Goal: Transaction & Acquisition: Purchase product/service

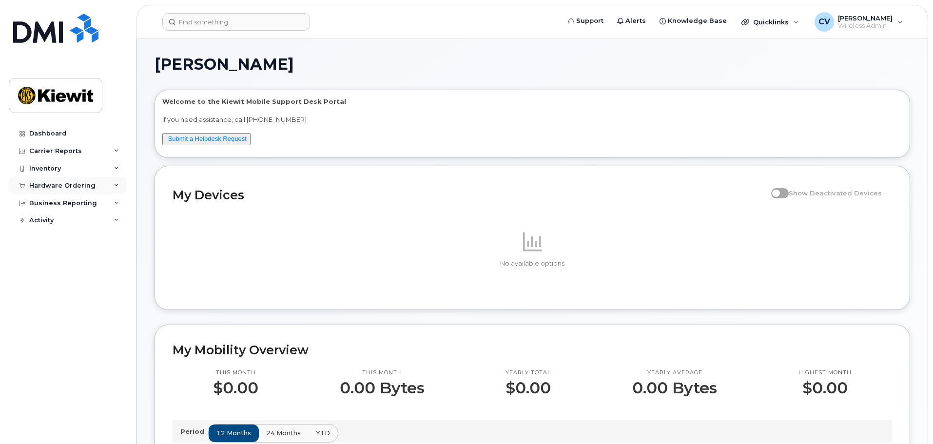
click at [49, 188] on div "Hardware Ordering" at bounding box center [62, 186] width 66 height 8
click at [51, 225] on div "Orders" at bounding box center [46, 222] width 24 height 9
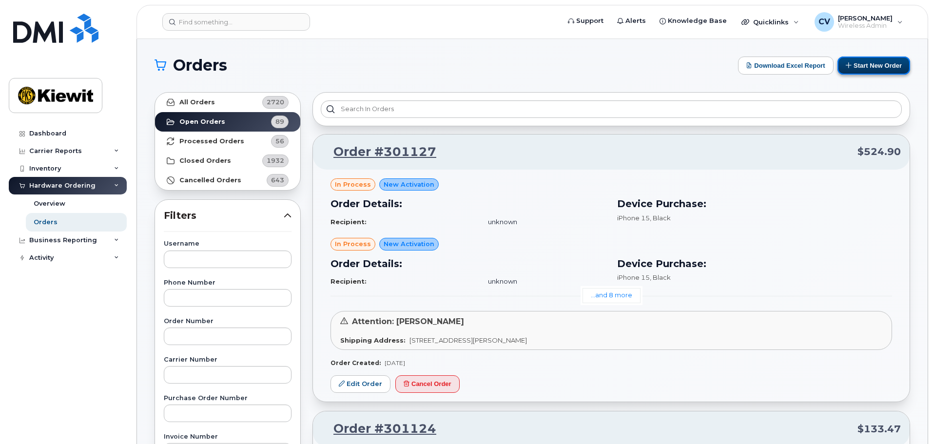
click at [865, 65] on button "Start New Order" at bounding box center [873, 66] width 73 height 18
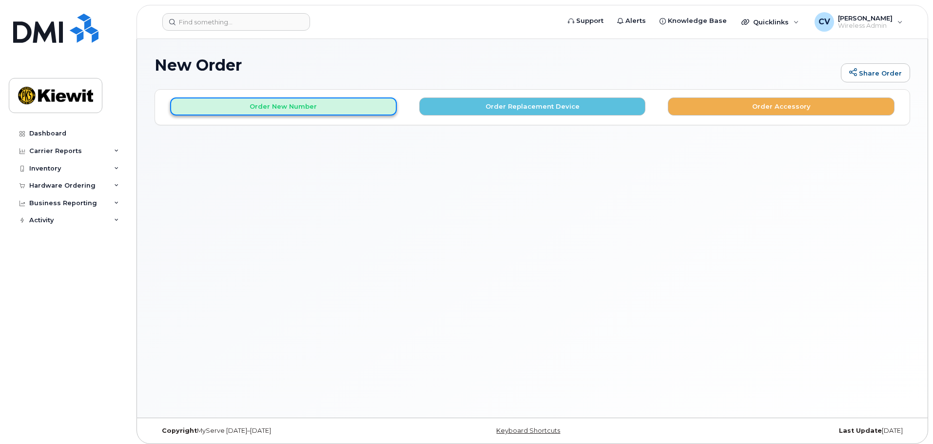
click at [239, 103] on button "Order New Number" at bounding box center [283, 106] width 227 height 18
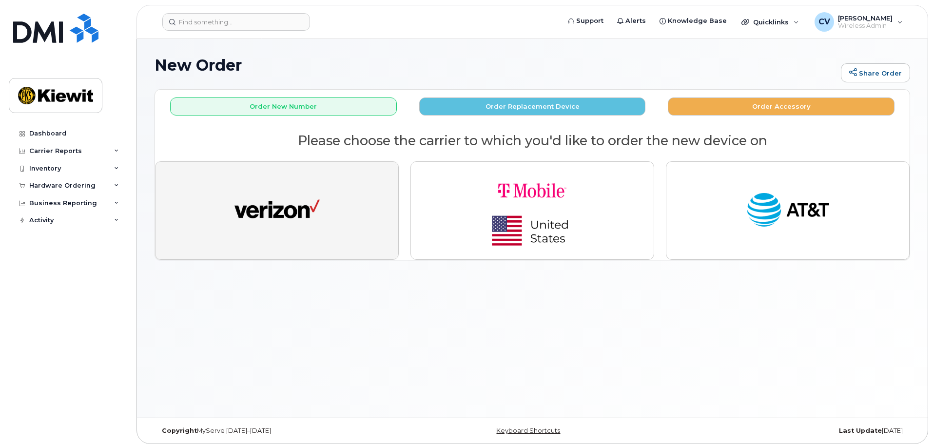
click at [274, 208] on img "button" at bounding box center [276, 211] width 85 height 44
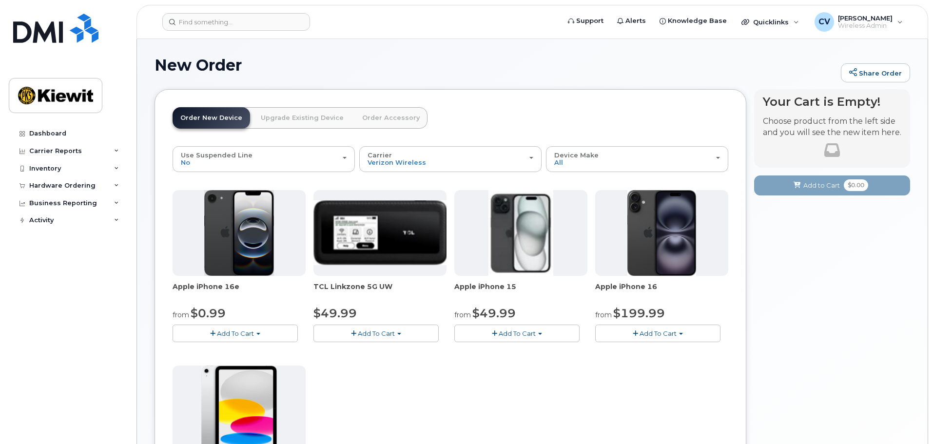
click at [306, 116] on link "Upgrade Existing Device" at bounding box center [302, 117] width 98 height 21
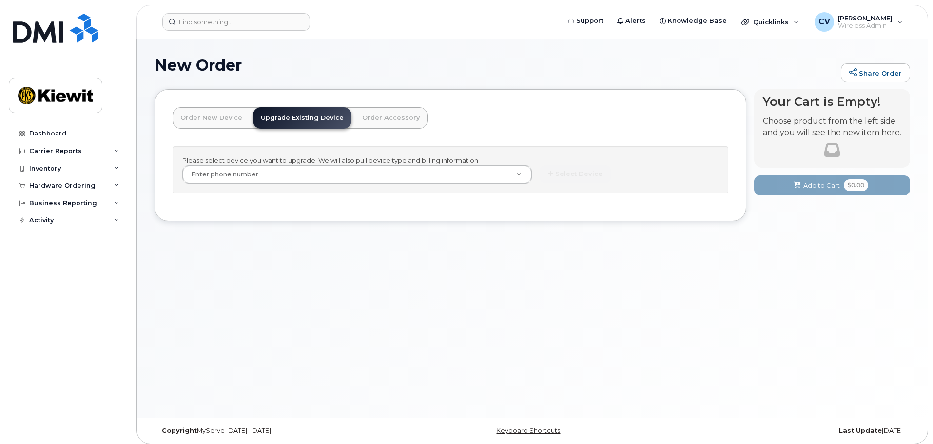
click at [225, 116] on link "Order New Device" at bounding box center [210, 117] width 77 height 21
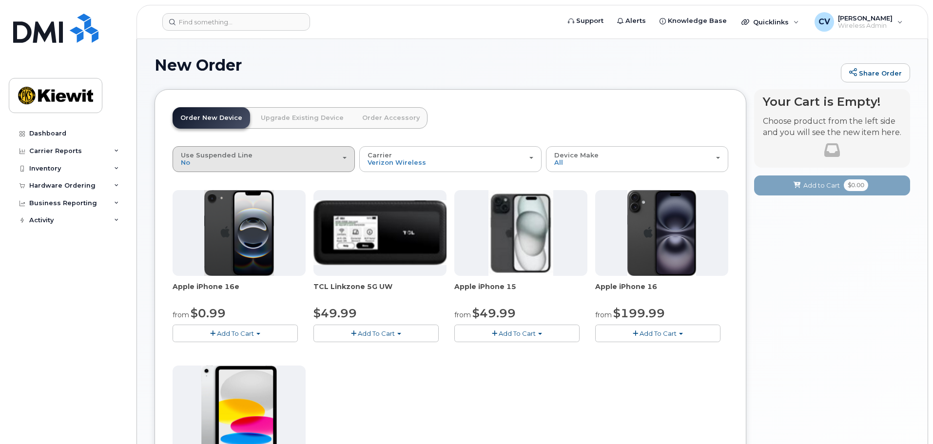
click at [284, 157] on div "Use Suspended Line No" at bounding box center [264, 159] width 166 height 15
click at [453, 110] on header "Order New Device Upgrade Existing Device Order Accessory Order new device and n…" at bounding box center [449, 126] width 555 height 39
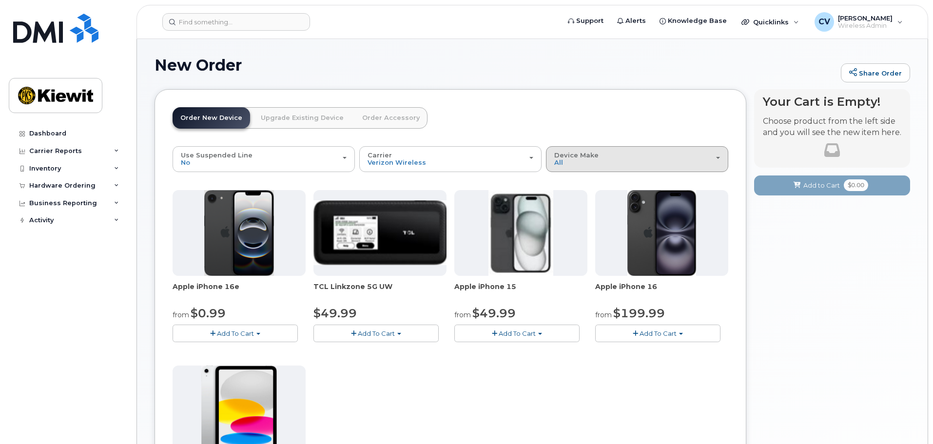
click at [604, 153] on div "Device Make All iPhone Modem Tablet" at bounding box center [637, 159] width 166 height 15
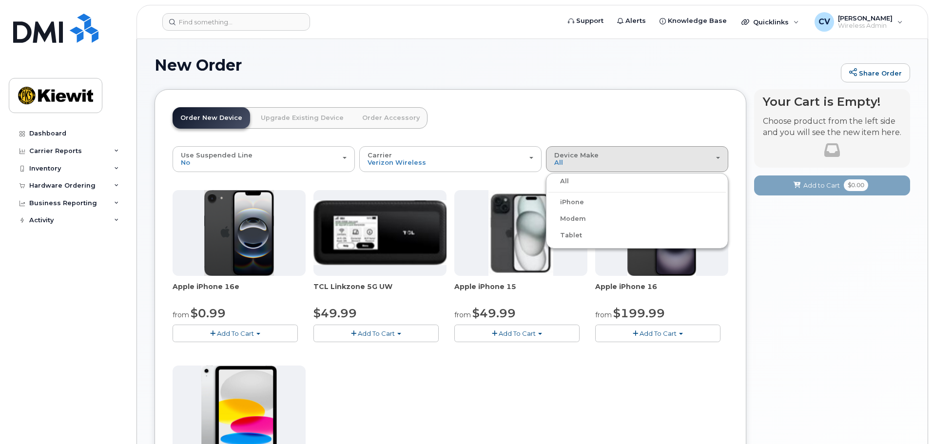
click at [594, 119] on header "Order New Device Upgrade Existing Device Order Accessory Order new device and n…" at bounding box center [449, 126] width 555 height 39
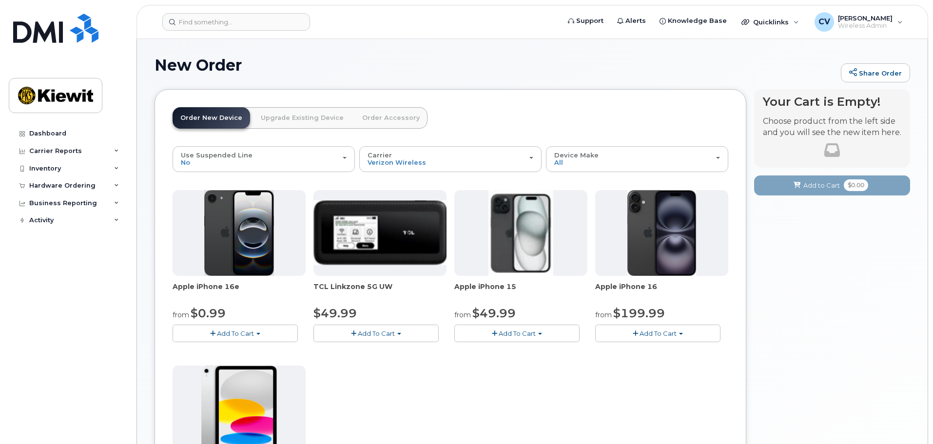
click at [287, 121] on link "Upgrade Existing Device" at bounding box center [302, 117] width 98 height 21
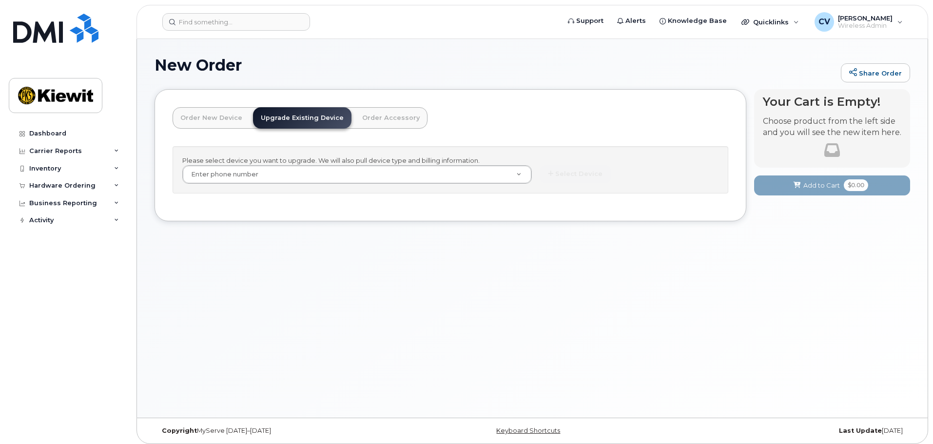
click at [366, 123] on link "Order Accessory" at bounding box center [390, 117] width 73 height 21
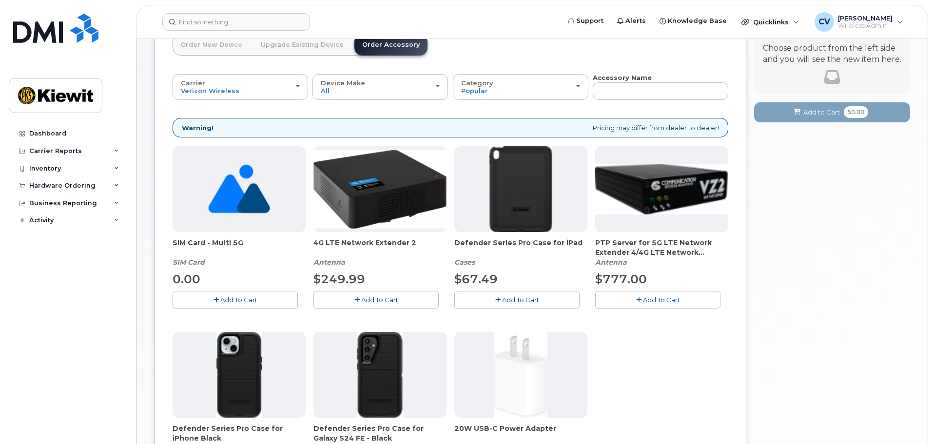
scroll to position [49, 0]
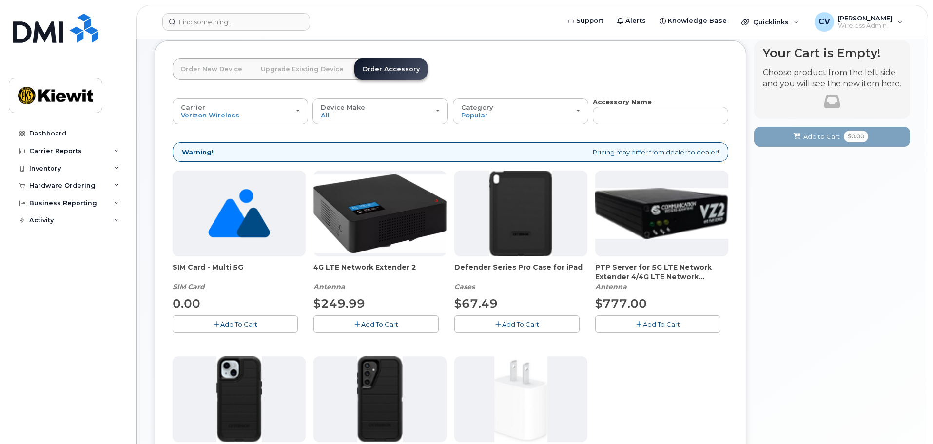
click at [198, 70] on link "Order New Device" at bounding box center [210, 68] width 77 height 21
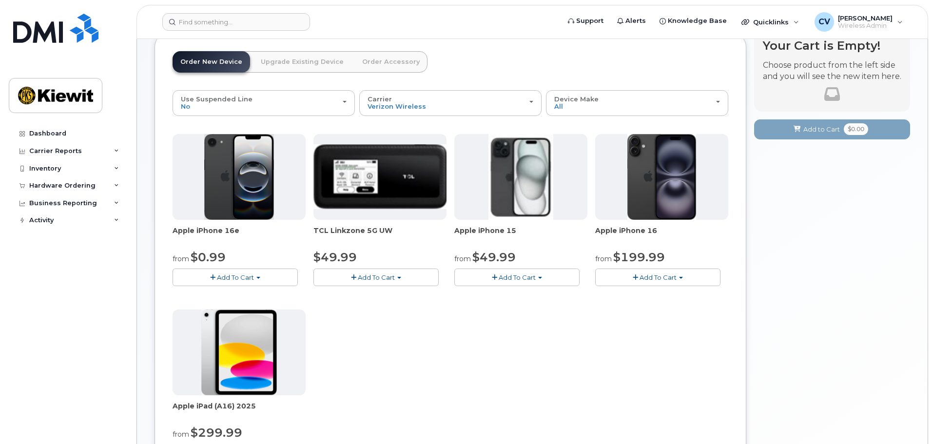
scroll to position [56, 0]
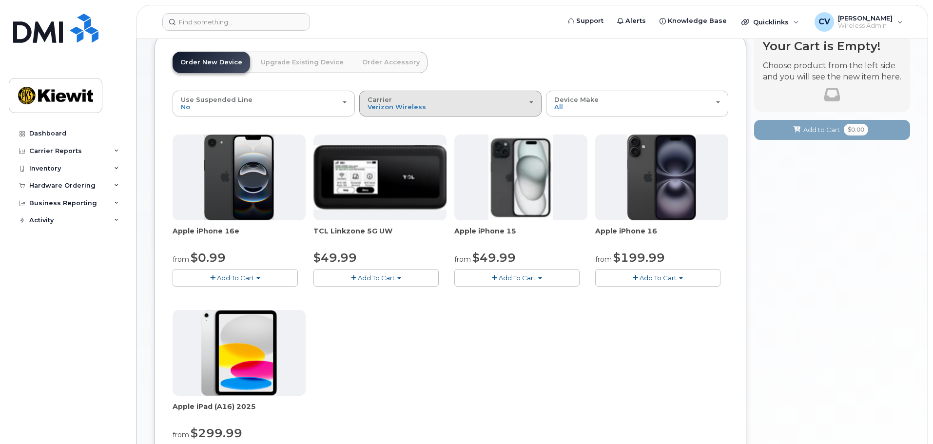
click at [391, 102] on div "Carrier Verizon Wireless T-Mobile AT&T Wireless" at bounding box center [450, 103] width 166 height 15
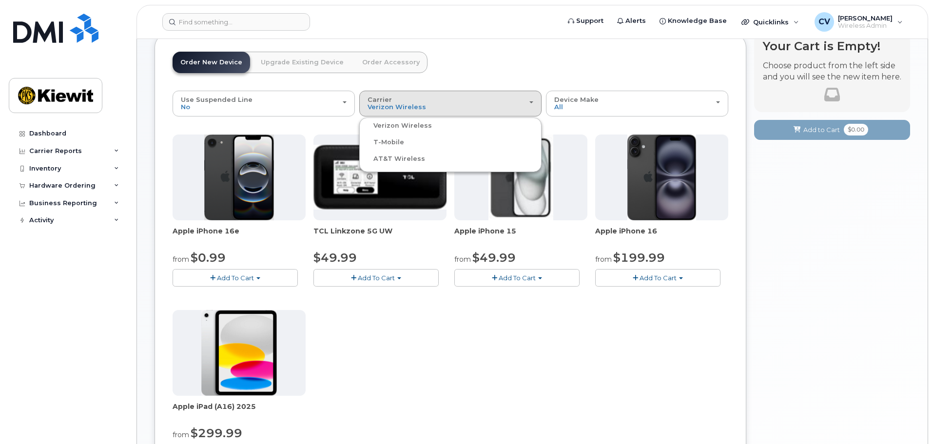
click at [475, 60] on header "Order New Device Upgrade Existing Device Order Accessory Order new device and n…" at bounding box center [449, 71] width 555 height 39
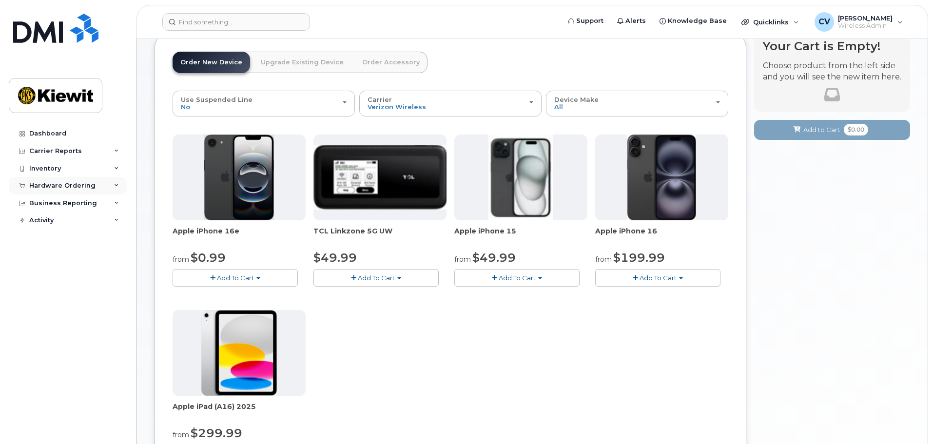
click at [61, 188] on div "Hardware Ordering" at bounding box center [62, 186] width 66 height 8
click at [50, 225] on div "Orders" at bounding box center [46, 222] width 24 height 9
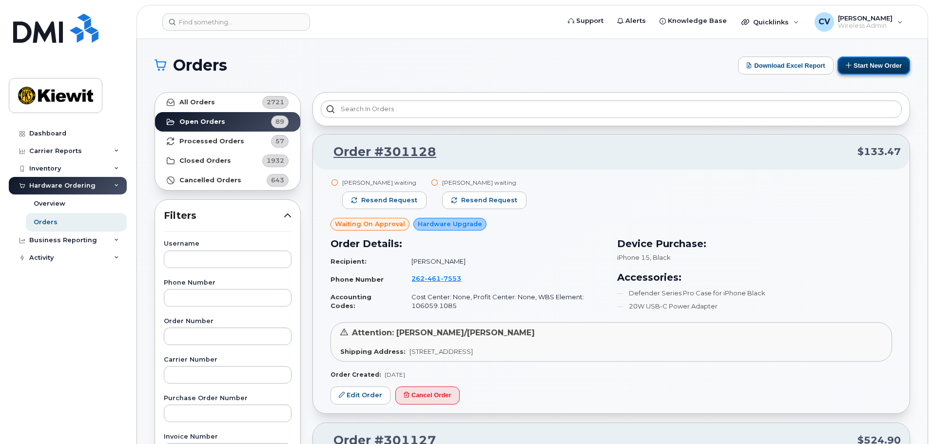
click at [872, 70] on button "Start New Order" at bounding box center [873, 66] width 73 height 18
click at [874, 63] on button "Start New Order" at bounding box center [873, 66] width 73 height 18
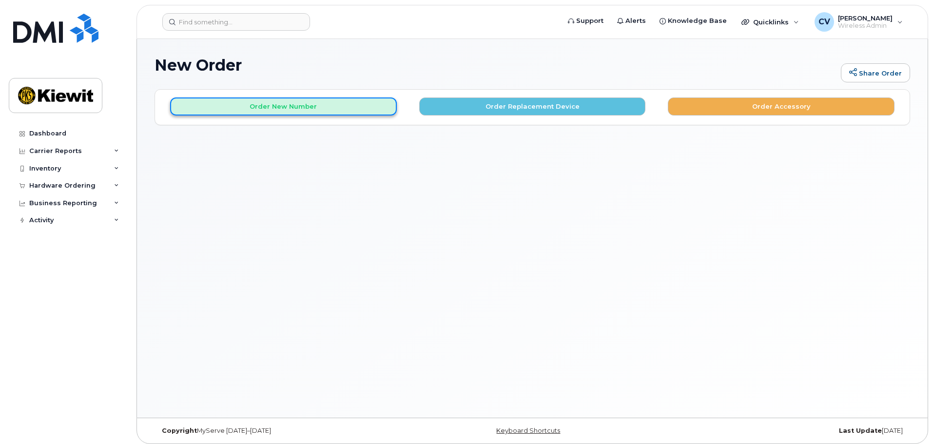
click at [241, 104] on button "Order New Number" at bounding box center [283, 106] width 227 height 18
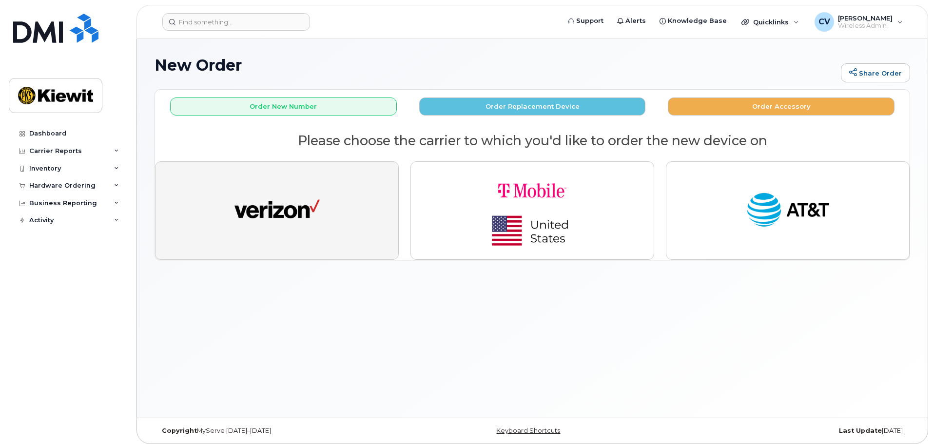
click at [241, 190] on img "button" at bounding box center [276, 211] width 85 height 44
